Goal: Go to known website: Go to known website

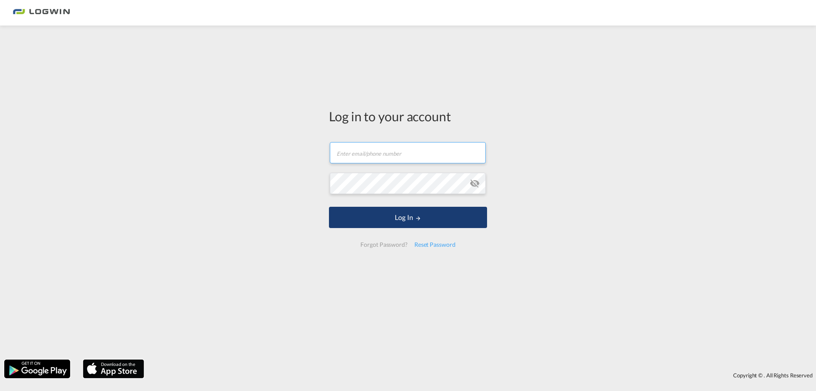
type input "[EMAIL_ADDRESS][DOMAIN_NAME]"
click at [405, 221] on button "Log In" at bounding box center [408, 217] width 158 height 21
